Goal: Task Accomplishment & Management: Use online tool/utility

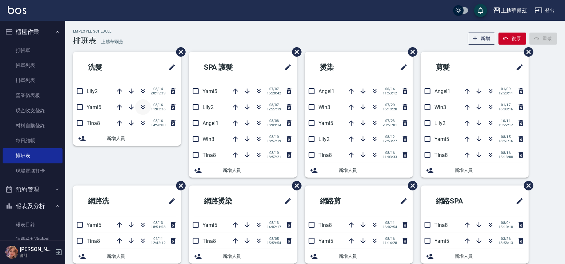
click at [143, 113] on button "button" at bounding box center [143, 107] width 16 height 16
click at [35, 45] on link "打帳單" at bounding box center [33, 50] width 60 height 15
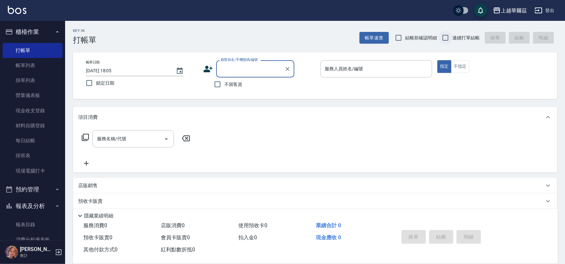
click at [447, 37] on input "連續打單結帳" at bounding box center [446, 38] width 14 height 14
checkbox input "true"
click at [223, 83] on input "不留客資" at bounding box center [218, 84] width 14 height 14
checkbox input "true"
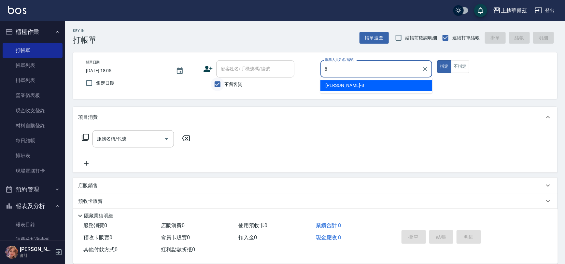
type input "8"
type button "true"
type input "[PERSON_NAME]-8"
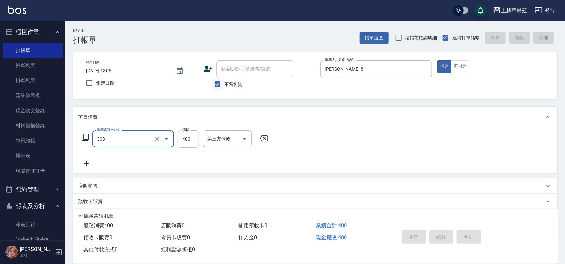
type input "303"
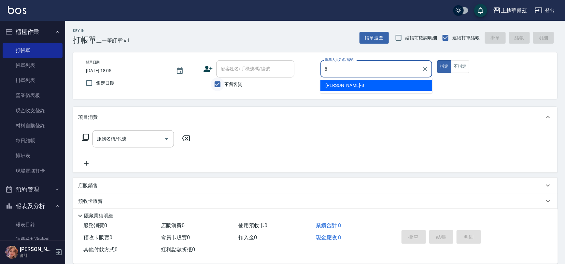
type input "[PERSON_NAME]-8"
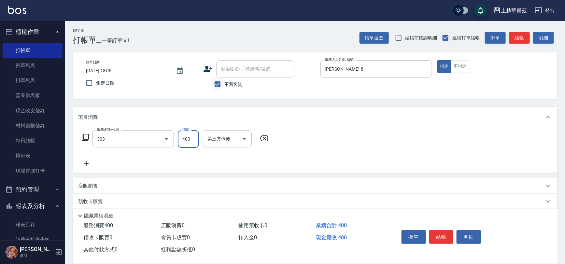
type input "剪髮400(303)"
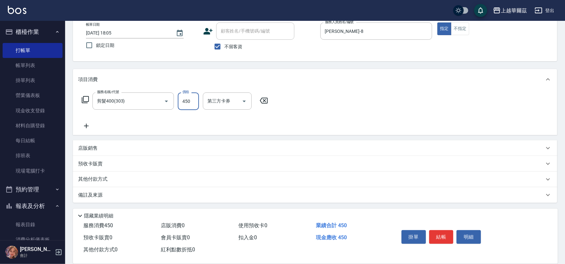
type input "450"
click at [98, 180] on p "其他付款方式" at bounding box center [94, 179] width 33 height 7
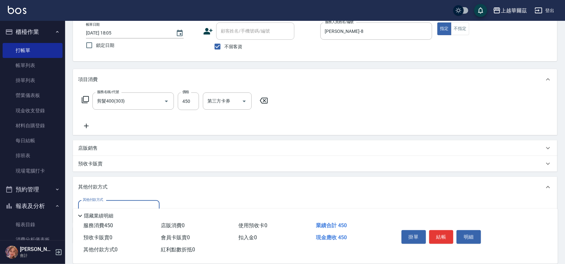
scroll to position [78, 0]
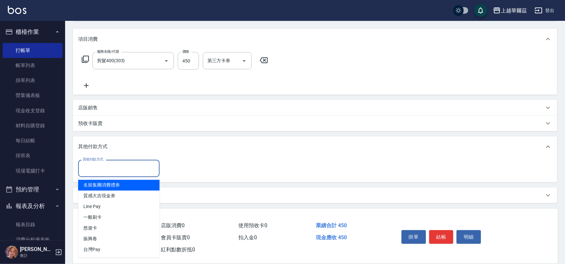
click at [103, 164] on input "其他付款方式" at bounding box center [119, 168] width 76 height 11
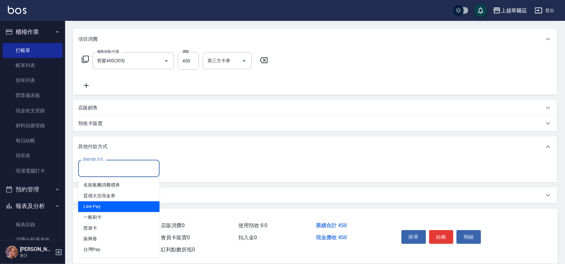
click at [99, 207] on span "Line Pay" at bounding box center [118, 207] width 81 height 11
type input "Line Pay"
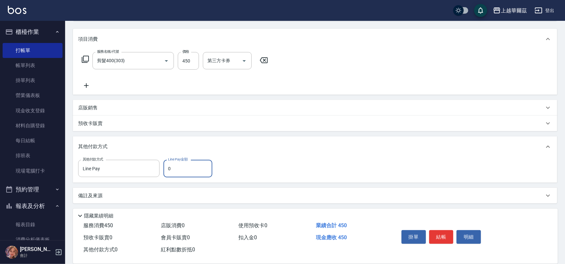
click at [173, 170] on input "0" at bounding box center [187, 169] width 49 height 18
type input "450"
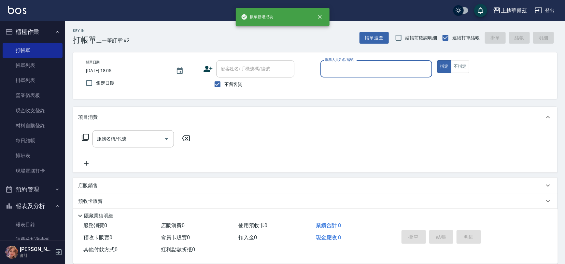
scroll to position [0, 0]
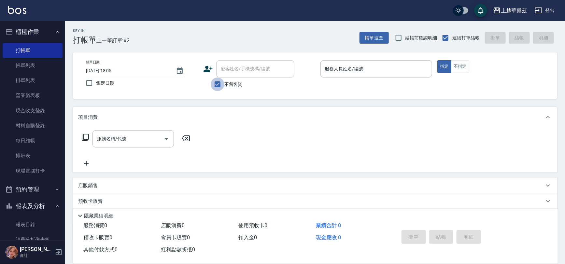
click at [215, 85] on input "不留客資" at bounding box center [218, 84] width 14 height 14
checkbox input "false"
click at [229, 68] on div "顧客姓名/手機號碼/編號 顧客姓名/手機號碼/編號" at bounding box center [255, 68] width 78 height 17
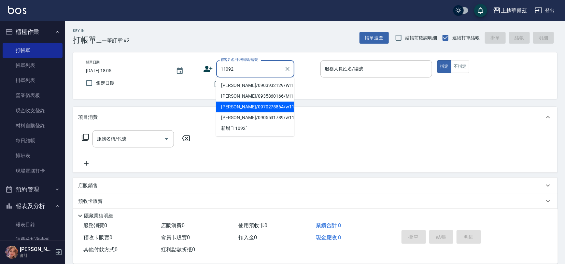
type input "[PERSON_NAME]/0970275864/w11092"
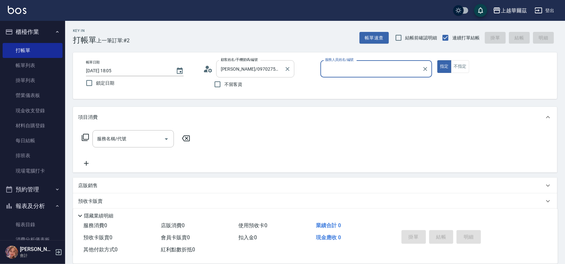
type input "Win-3"
click at [437, 60] on button "指定" at bounding box center [444, 66] width 14 height 13
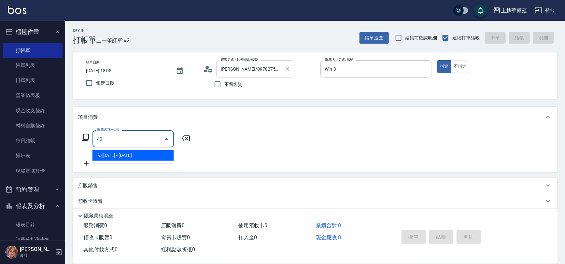
type input "4"
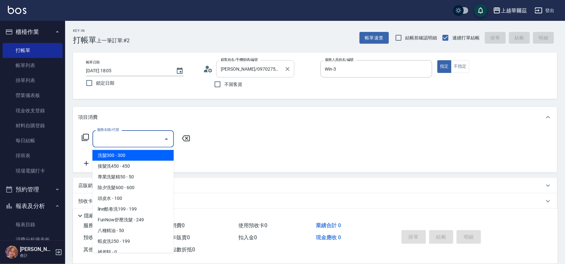
type input "a"
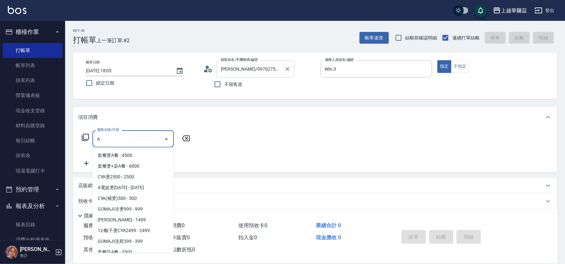
scroll to position [36, 0]
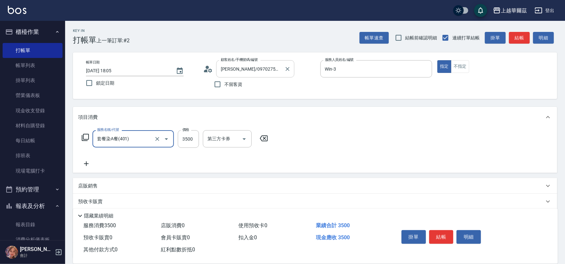
type input "套餐染A餐(401)"
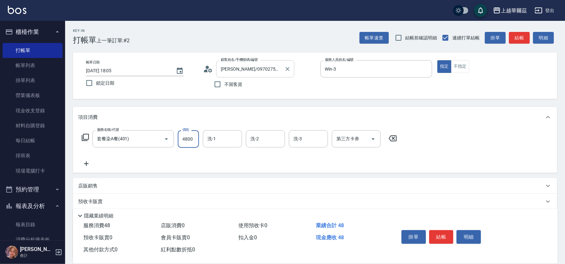
type input "4800"
type input "3"
type input "2"
type input "Win-3"
type input "Sandy-27"
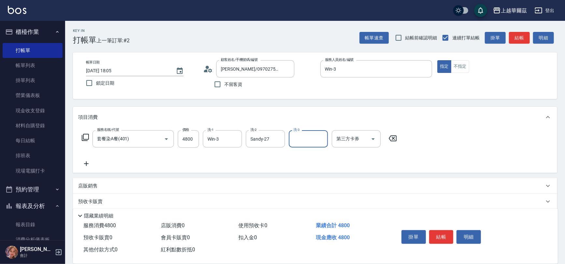
scroll to position [55, 0]
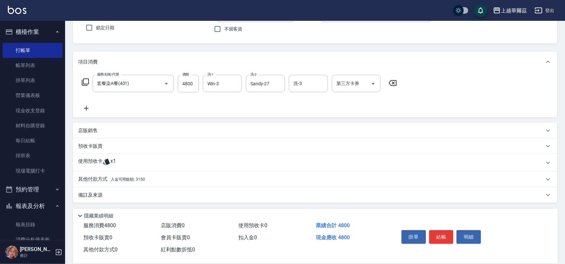
click at [140, 179] on span "入金可用餘額: 3150" at bounding box center [128, 179] width 34 height 5
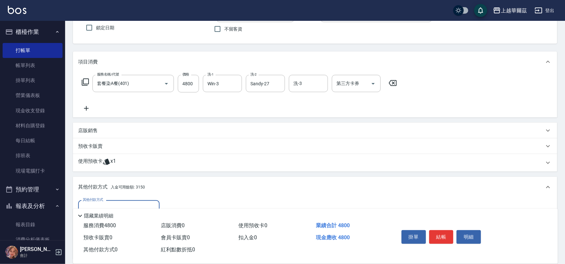
scroll to position [132, 0]
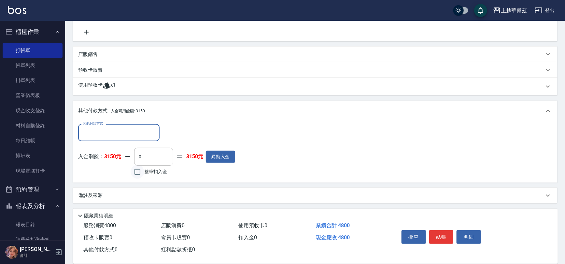
click at [135, 173] on input "整筆扣入金" at bounding box center [138, 172] width 14 height 14
checkbox input "true"
type input "3150"
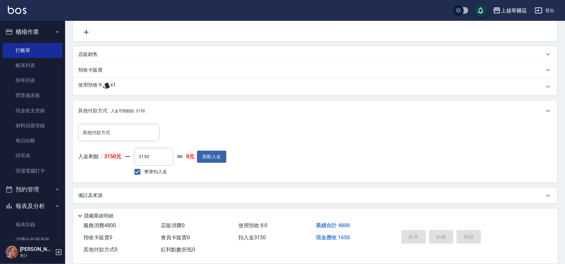
type input "[DATE] 18:06"
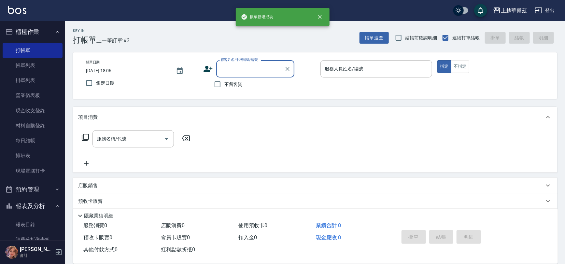
scroll to position [0, 0]
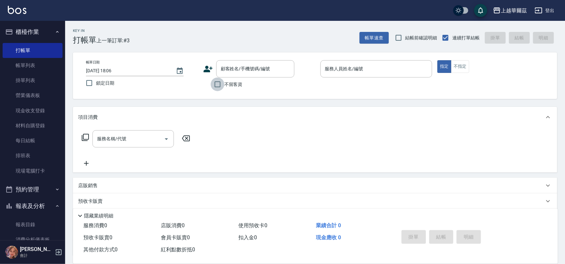
click at [216, 81] on input "不留客資" at bounding box center [218, 84] width 14 height 14
checkbox input "true"
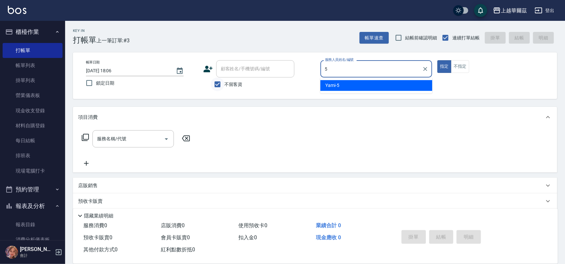
type input "Yami-5"
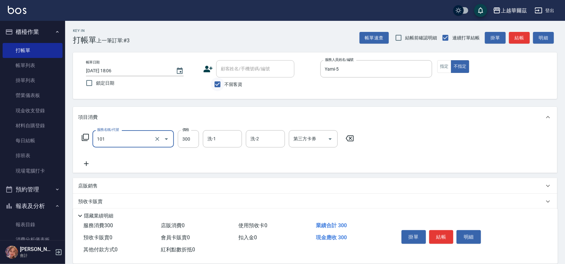
type input "洗髮300(101)"
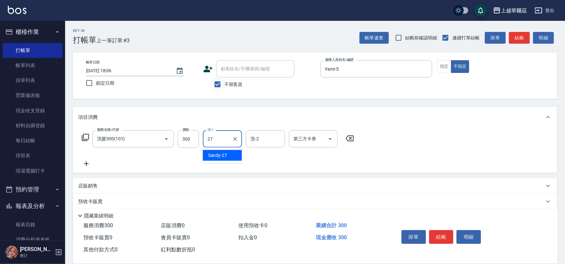
type input "Sandy-27"
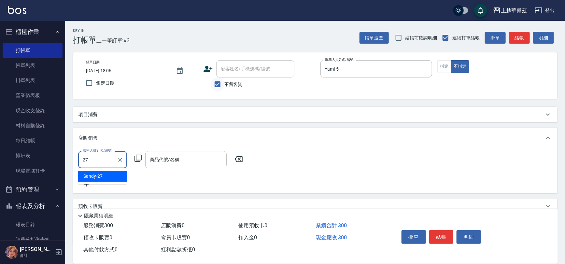
type input "Sandy-27"
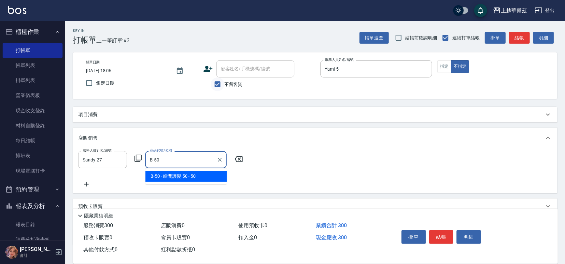
type input "瞬間護髮 50"
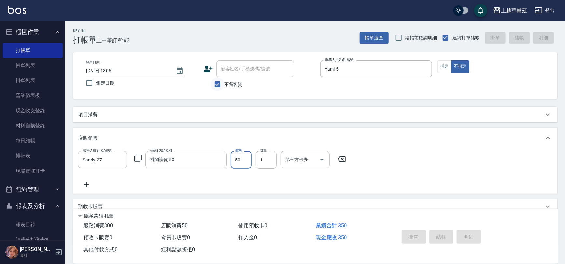
type input "[DATE] 18:07"
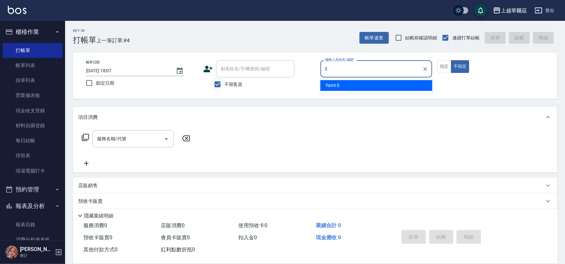
type input "5"
type button "false"
type input "Yami-5"
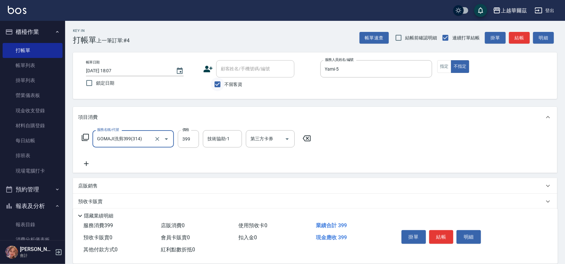
type input "GOMAJI洗剪399(314)"
type input "499"
type input "5"
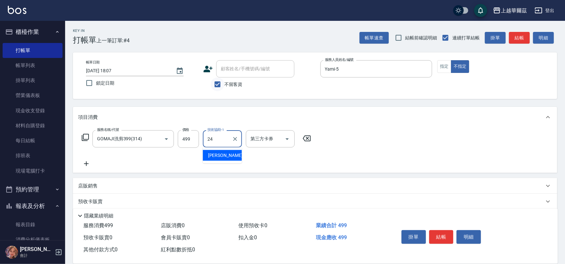
type input "[PERSON_NAME]-24"
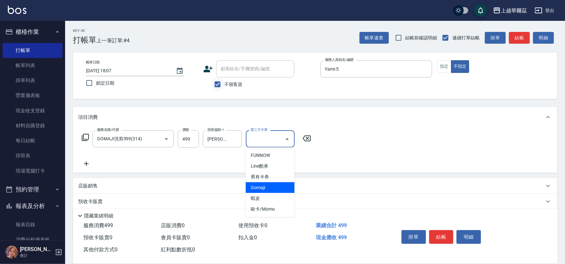
type input "Gomaji"
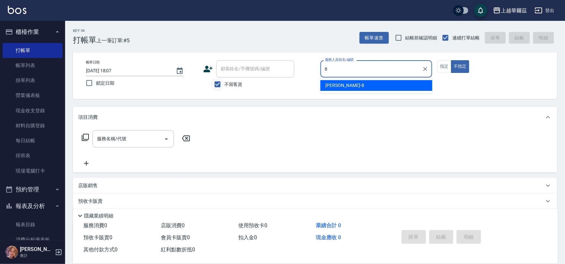
type input "[PERSON_NAME]-8"
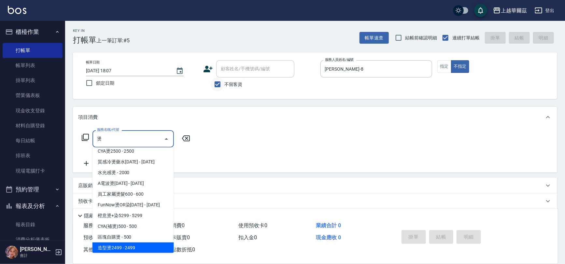
scroll to position [165, 0]
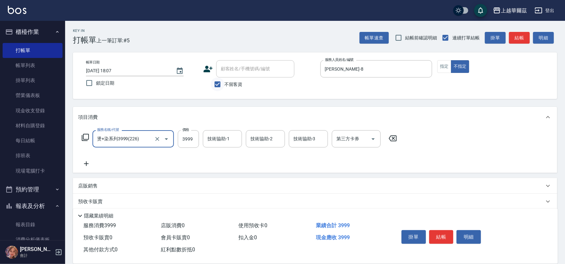
type input "燙+染系列3999(226)"
type input "5499"
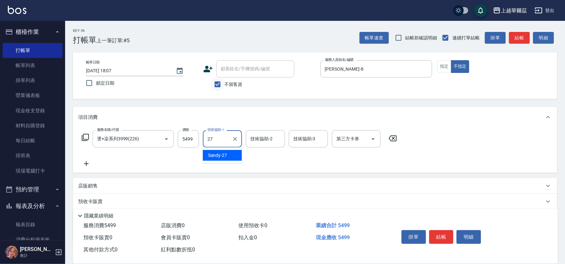
type input "Sandy-27"
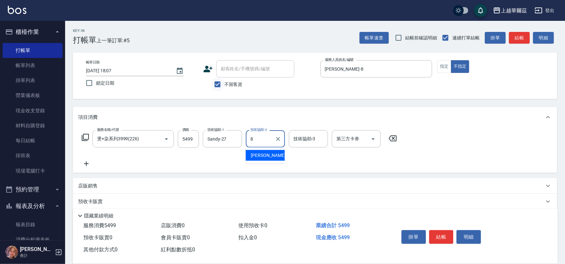
type input "[PERSON_NAME]-8"
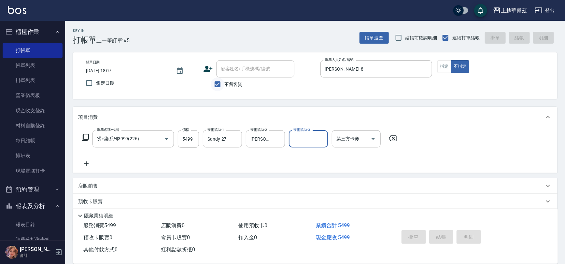
type input "[DATE] 18:08"
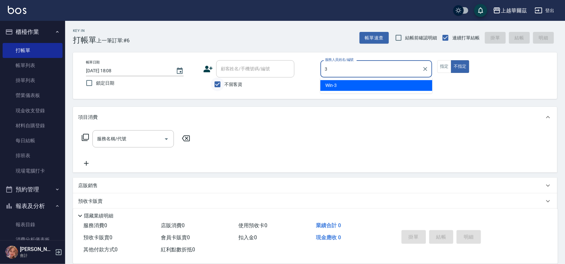
type input "Win-3"
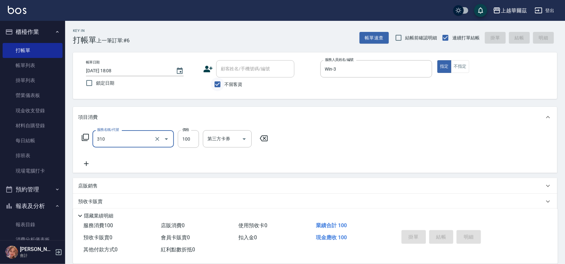
type input "310"
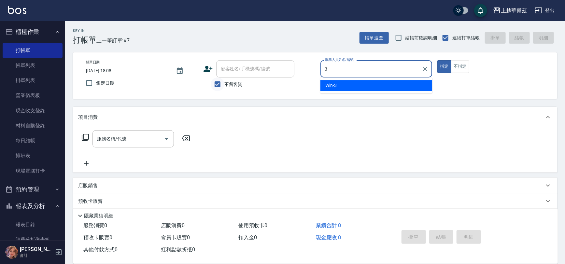
type input "Win-3"
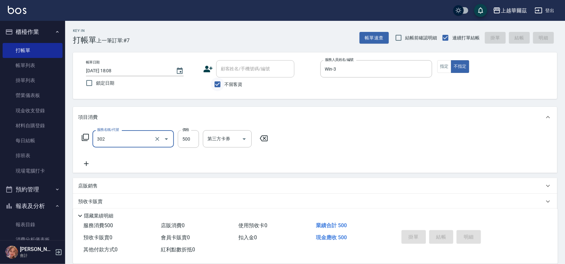
type input "302"
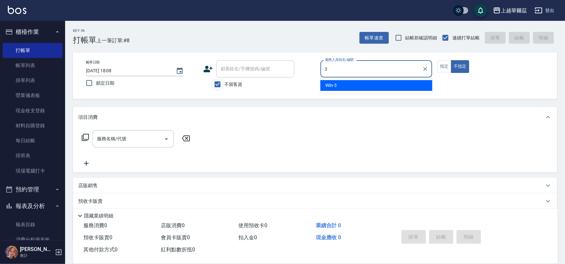
type input "Win-3"
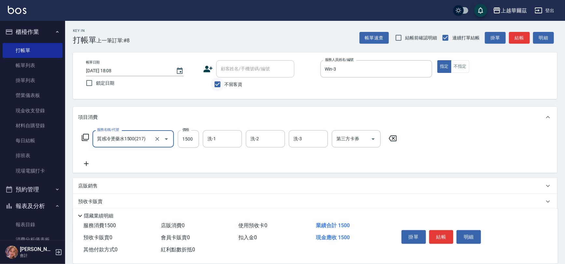
type input "質感冷燙藥水1500(217)"
type input "3500"
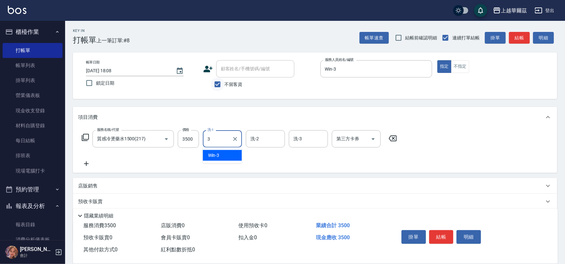
type input "Win-3"
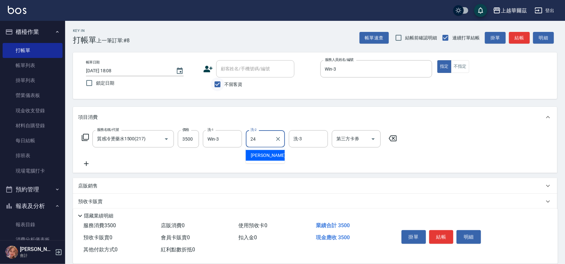
type input "[PERSON_NAME]-24"
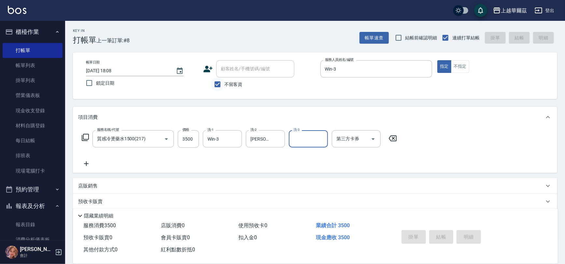
type input "[DATE] 18:09"
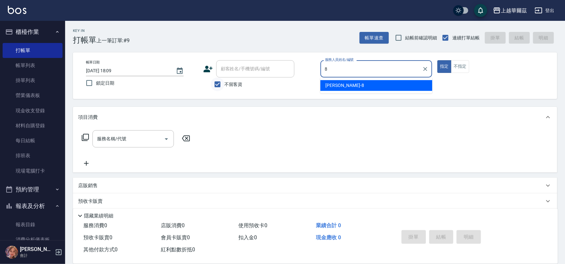
type input "[PERSON_NAME]-8"
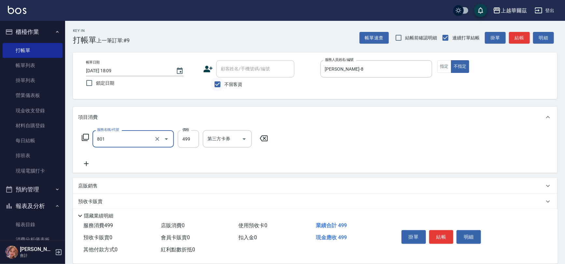
type input "舒壓洗499(801)"
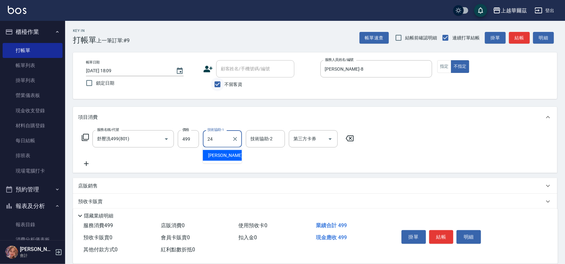
type input "[PERSON_NAME]-24"
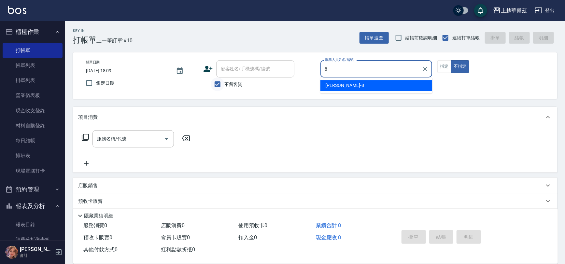
type input "[PERSON_NAME]-8"
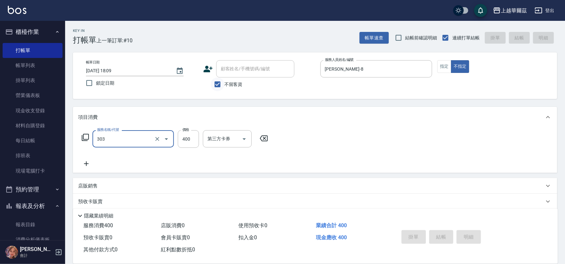
type input "303"
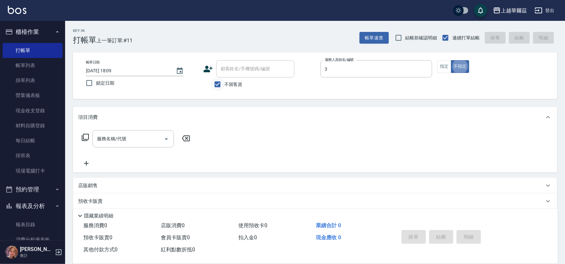
type input "Win-3"
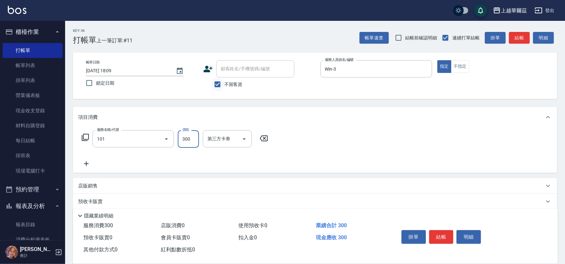
type input "洗髮300(101)"
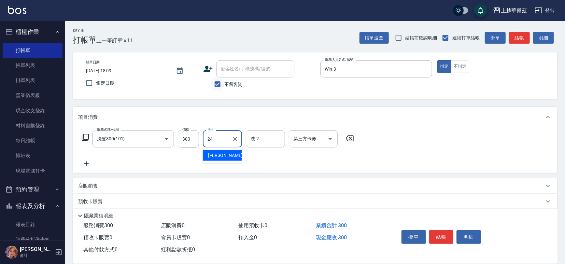
type input "[PERSON_NAME]-24"
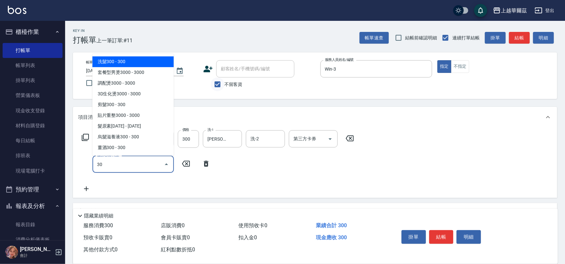
type input "301"
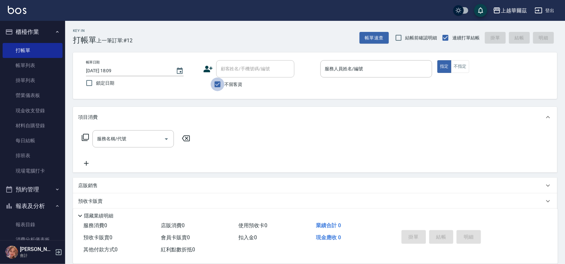
drag, startPoint x: 218, startPoint y: 85, endPoint x: 224, endPoint y: 73, distance: 14.0
click at [218, 85] on input "不留客資" at bounding box center [218, 84] width 14 height 14
checkbox input "false"
click at [228, 69] on div "顧客姓名/手機號碼/編號 顧客姓名/手機號碼/編號" at bounding box center [255, 68] width 78 height 17
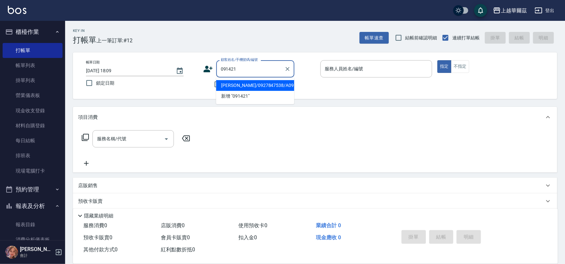
type input "[PERSON_NAME]/0927847538/A091421"
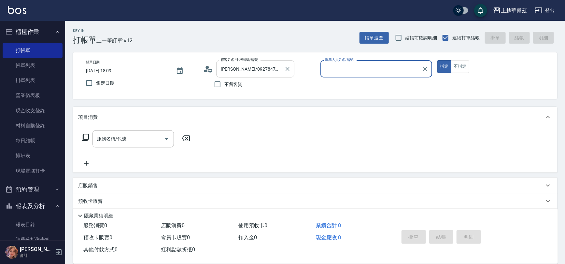
type input "[PERSON_NAME]-1"
click at [437, 60] on button "指定" at bounding box center [444, 66] width 14 height 13
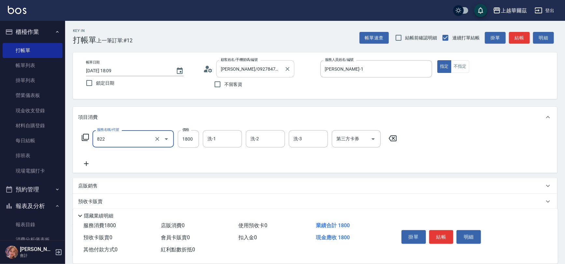
type input "中草藥1800(822)"
type input "1999"
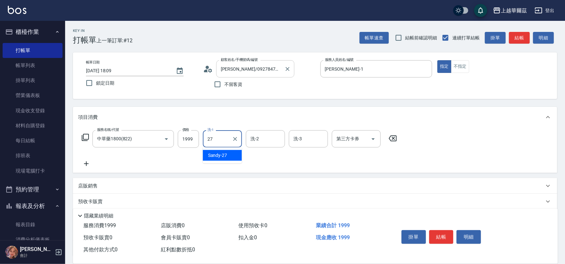
type input "Sandy-27"
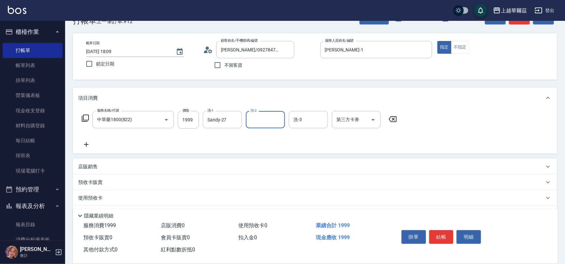
scroll to position [53, 0]
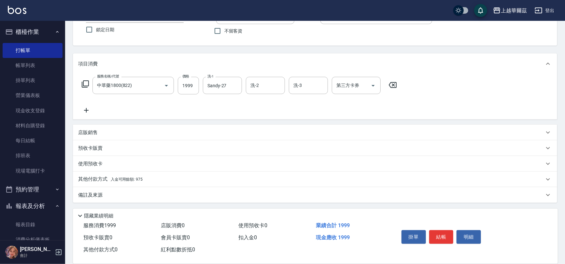
drag, startPoint x: 167, startPoint y: 181, endPoint x: 164, endPoint y: 187, distance: 6.1
click at [167, 181] on div "其他付款方式 入金可用餘額: 975" at bounding box center [311, 179] width 466 height 7
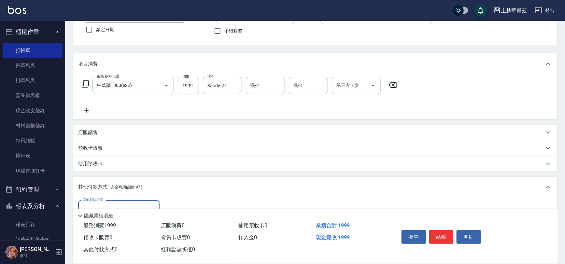
scroll to position [130, 0]
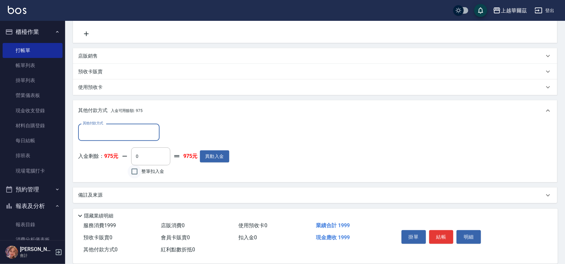
click at [137, 172] on input "整筆扣入金" at bounding box center [135, 172] width 14 height 14
checkbox input "true"
type input "975"
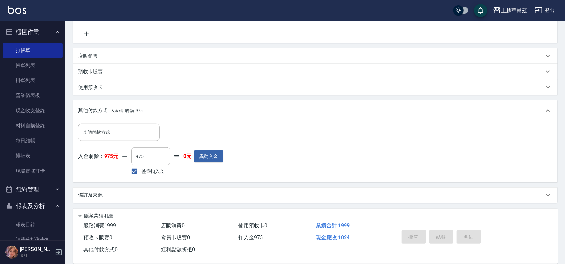
type input "[DATE] 18:10"
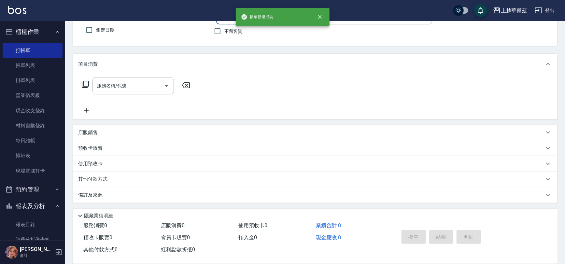
scroll to position [0, 0]
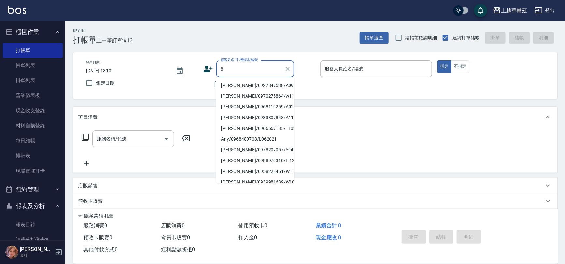
type input "8"
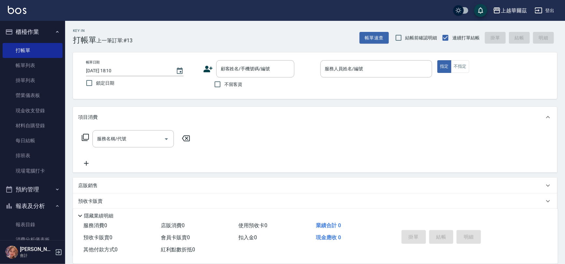
click at [200, 104] on div "Key In 打帳單 上一筆訂單:#13 帳單速查 結帳前確認明細 連續打單結帳 掛單 結帳 明細 帳單日期 [DATE] 18:10 鎖定日期 顧客姓名/手…" at bounding box center [315, 169] width 500 height 296
click at [216, 85] on input "不留客資" at bounding box center [218, 84] width 14 height 14
checkbox input "true"
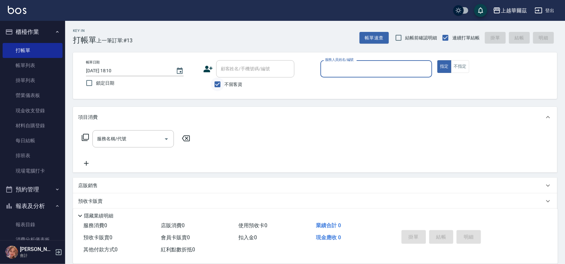
type input "8"
type input "Yami-5"
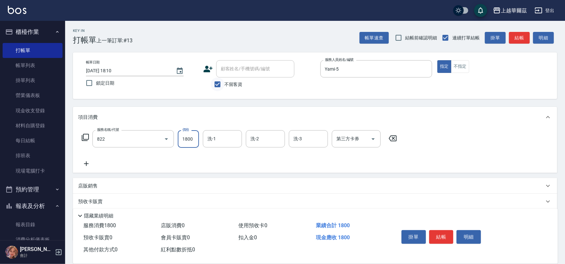
type input "中草藥1800(822)"
type input "Yami-5"
type input "[PERSON_NAME]-24"
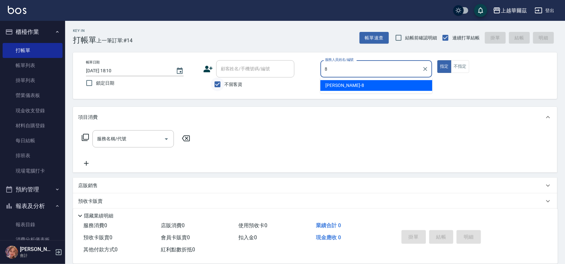
type input "[PERSON_NAME]-8"
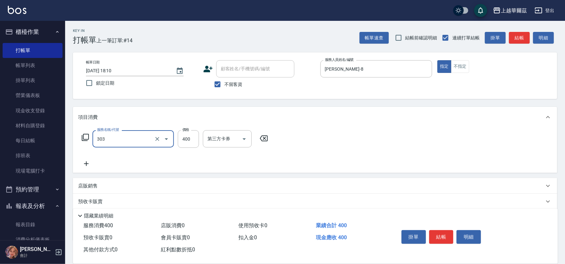
type input "剪髮400(303)"
type input "450"
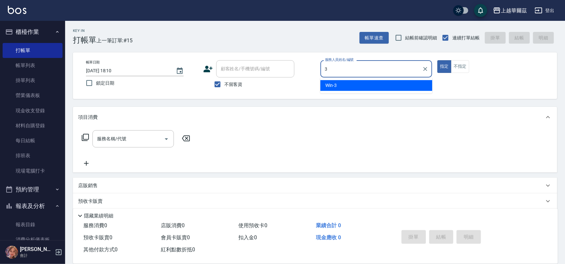
type input "Win-3"
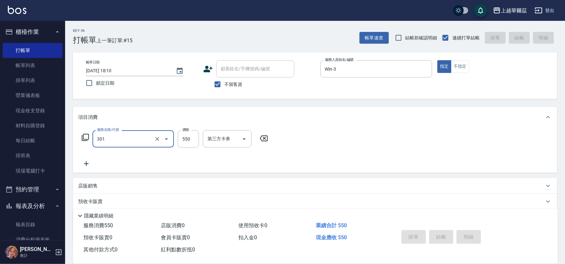
type input "301"
type input "[DATE] 18:11"
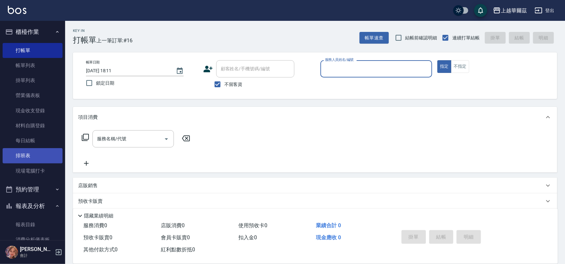
click at [27, 154] on link "排班表" at bounding box center [33, 155] width 60 height 15
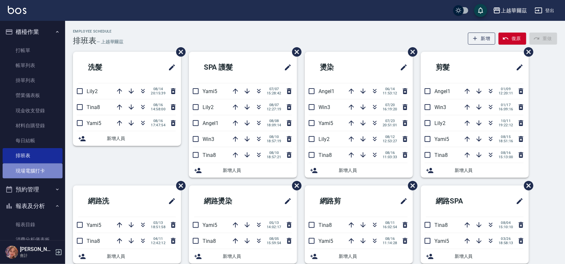
click at [43, 173] on link "現場電腦打卡" at bounding box center [33, 170] width 60 height 15
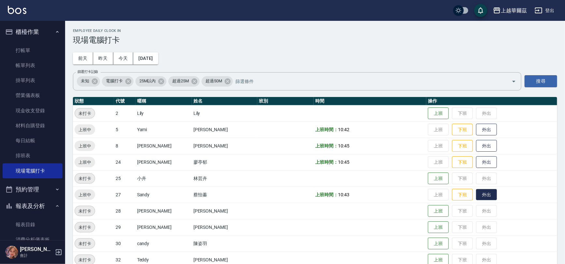
click at [476, 192] on button "外出" at bounding box center [486, 194] width 21 height 11
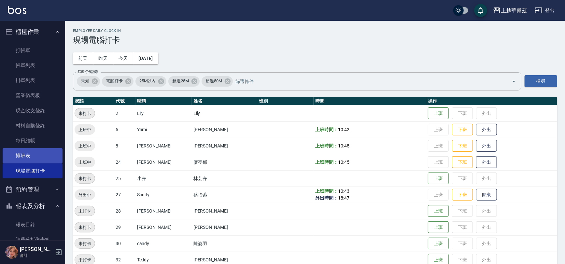
click at [38, 162] on link "排班表" at bounding box center [33, 155] width 60 height 15
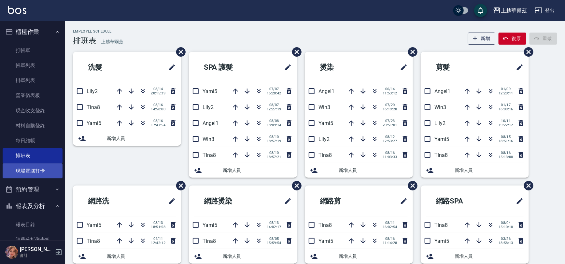
click at [27, 176] on link "現場電腦打卡" at bounding box center [33, 170] width 60 height 15
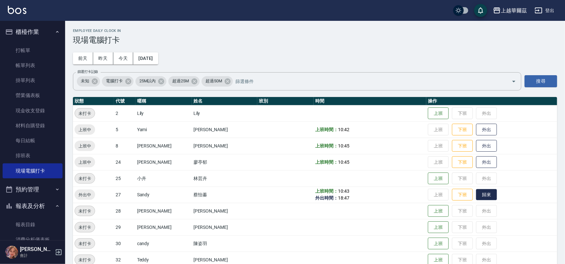
click at [476, 196] on button "歸來" at bounding box center [486, 194] width 21 height 11
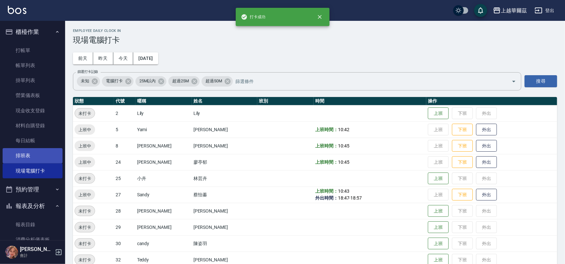
click at [24, 161] on link "排班表" at bounding box center [33, 155] width 60 height 15
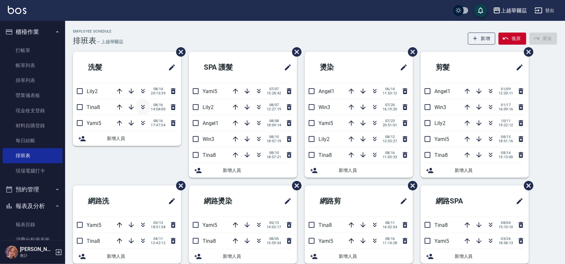
click at [142, 107] on icon "button" at bounding box center [143, 107] width 8 height 8
